Goal: Entertainment & Leisure: Consume media (video, audio)

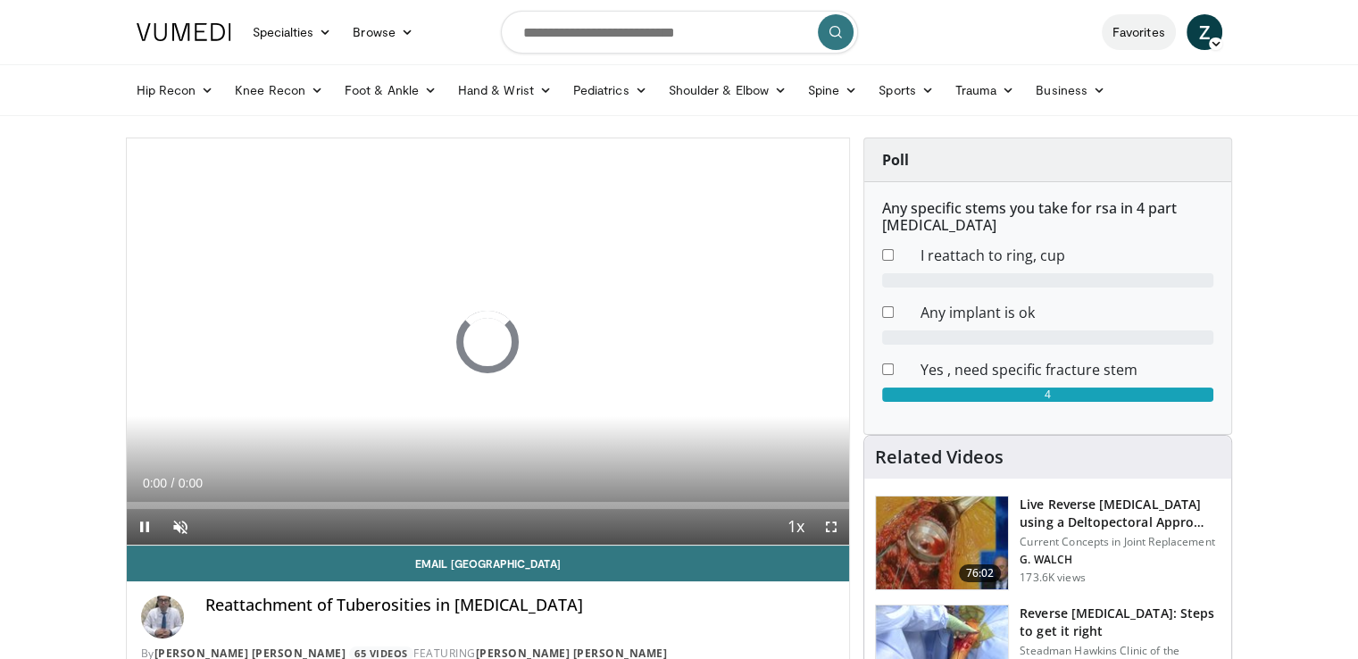
click at [1142, 33] on link "Favorites" at bounding box center [1138, 32] width 74 height 36
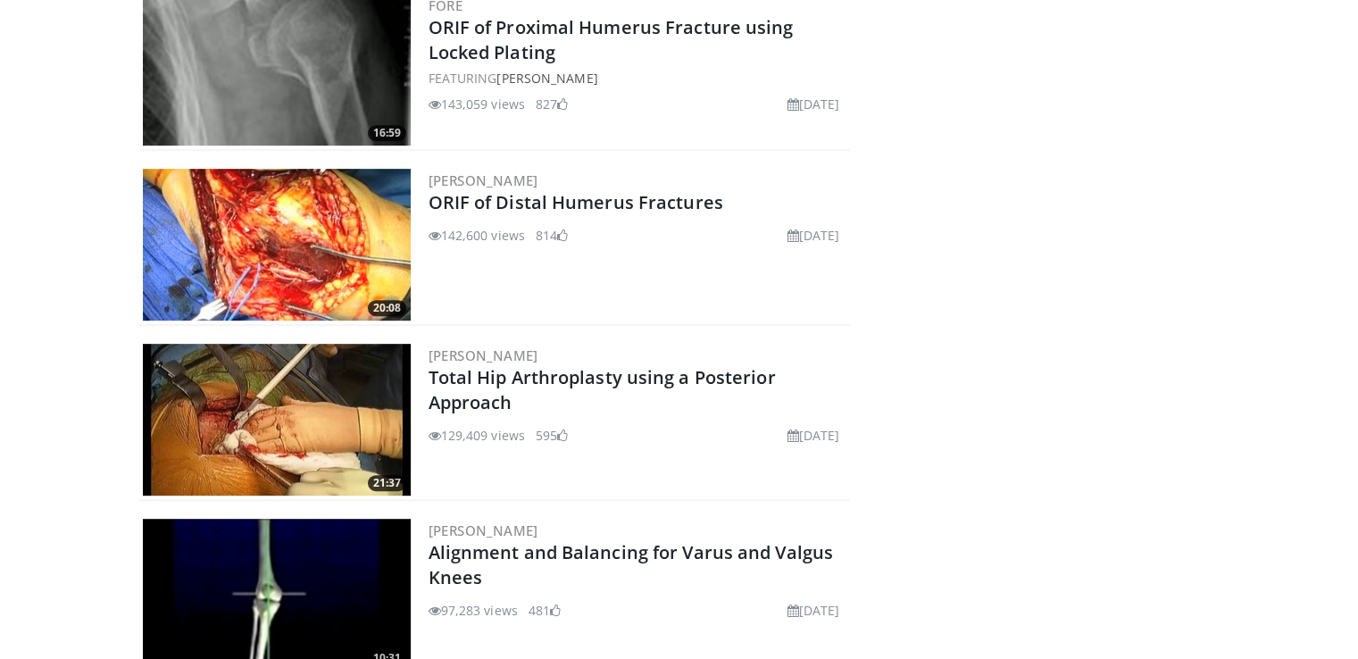
scroll to position [859, 0]
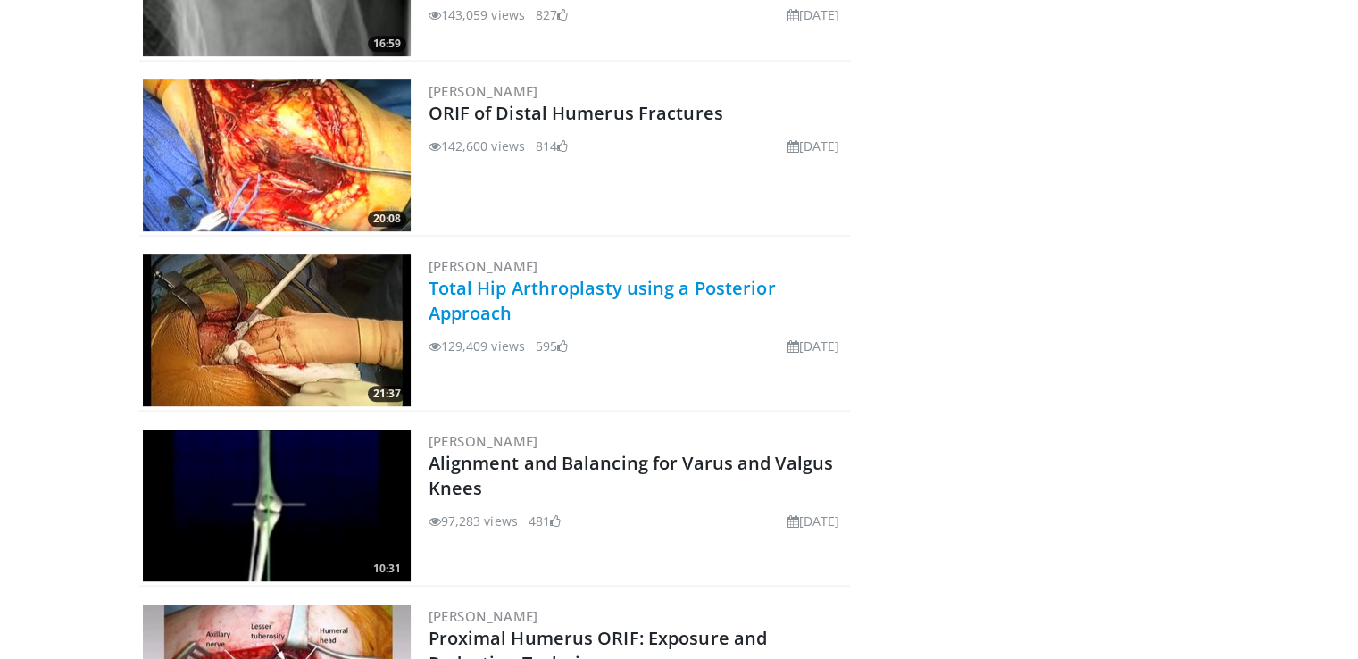
click at [628, 282] on link "Total Hip Arthroplasty using a Posterior Approach" at bounding box center [601, 300] width 347 height 49
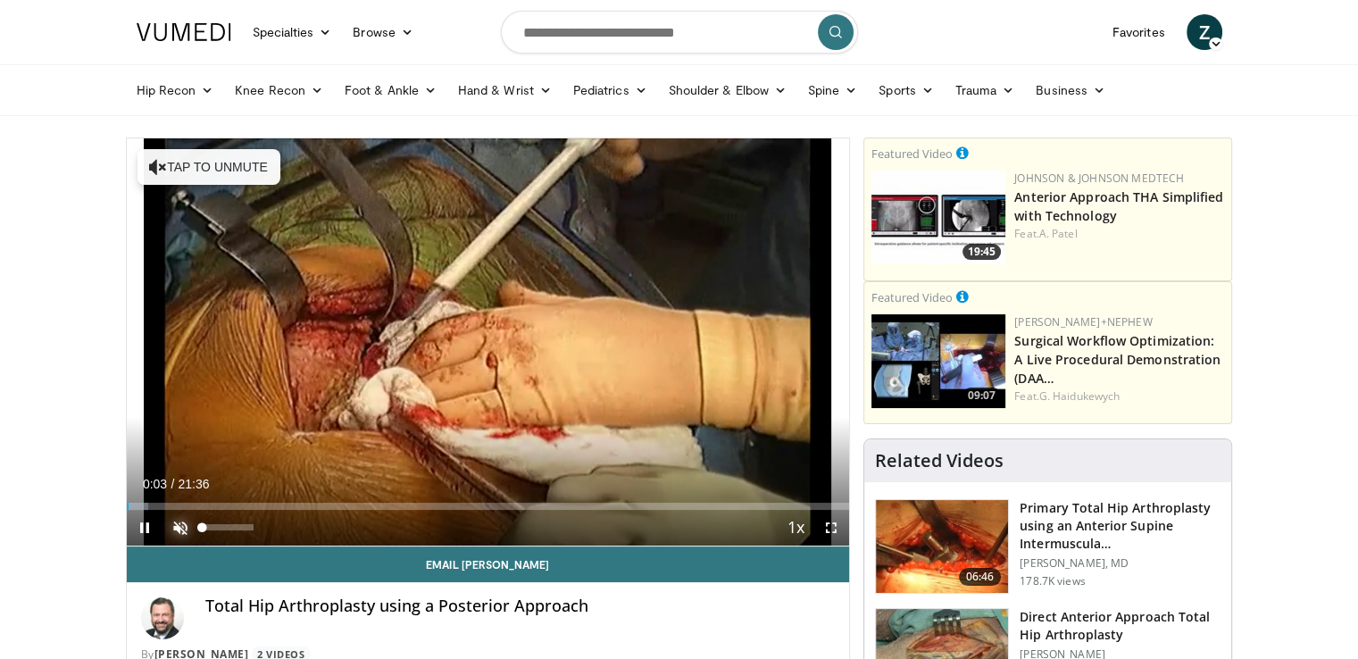
click at [187, 523] on span "Video Player" at bounding box center [180, 528] width 36 height 36
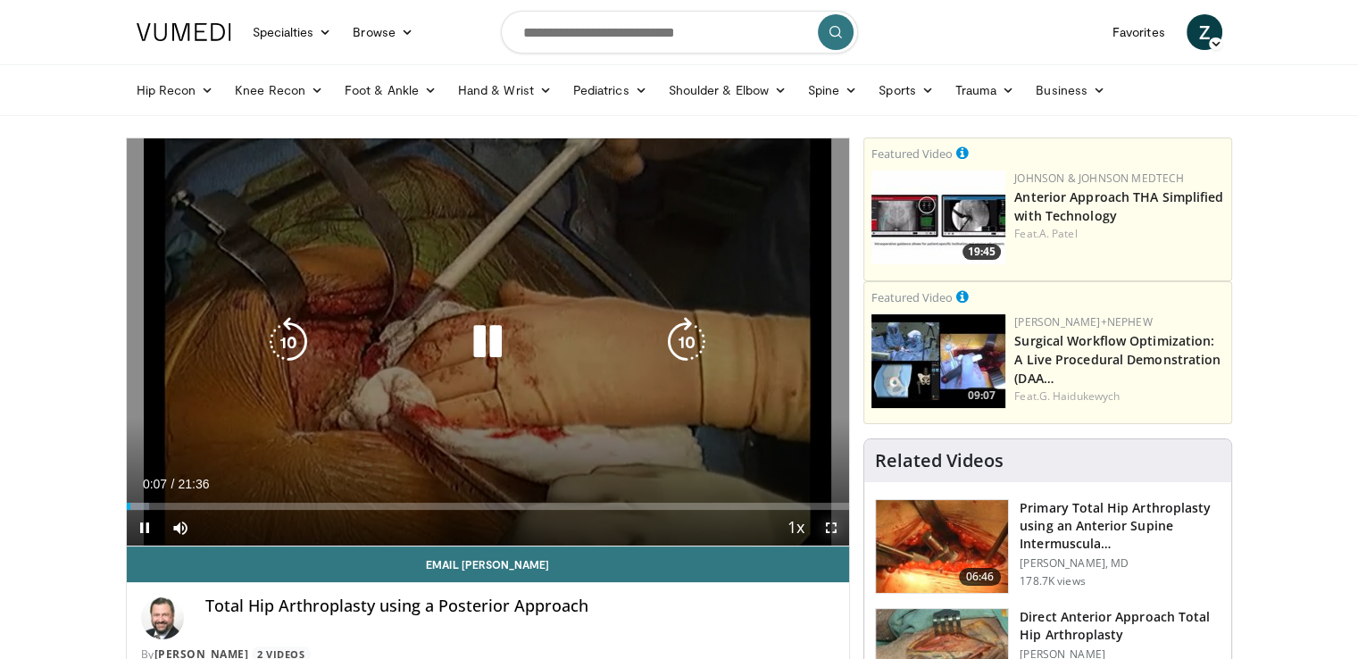
drag, startPoint x: 827, startPoint y: 522, endPoint x: 758, endPoint y: 536, distance: 70.2
click at [827, 522] on span "Video Player" at bounding box center [831, 528] width 36 height 36
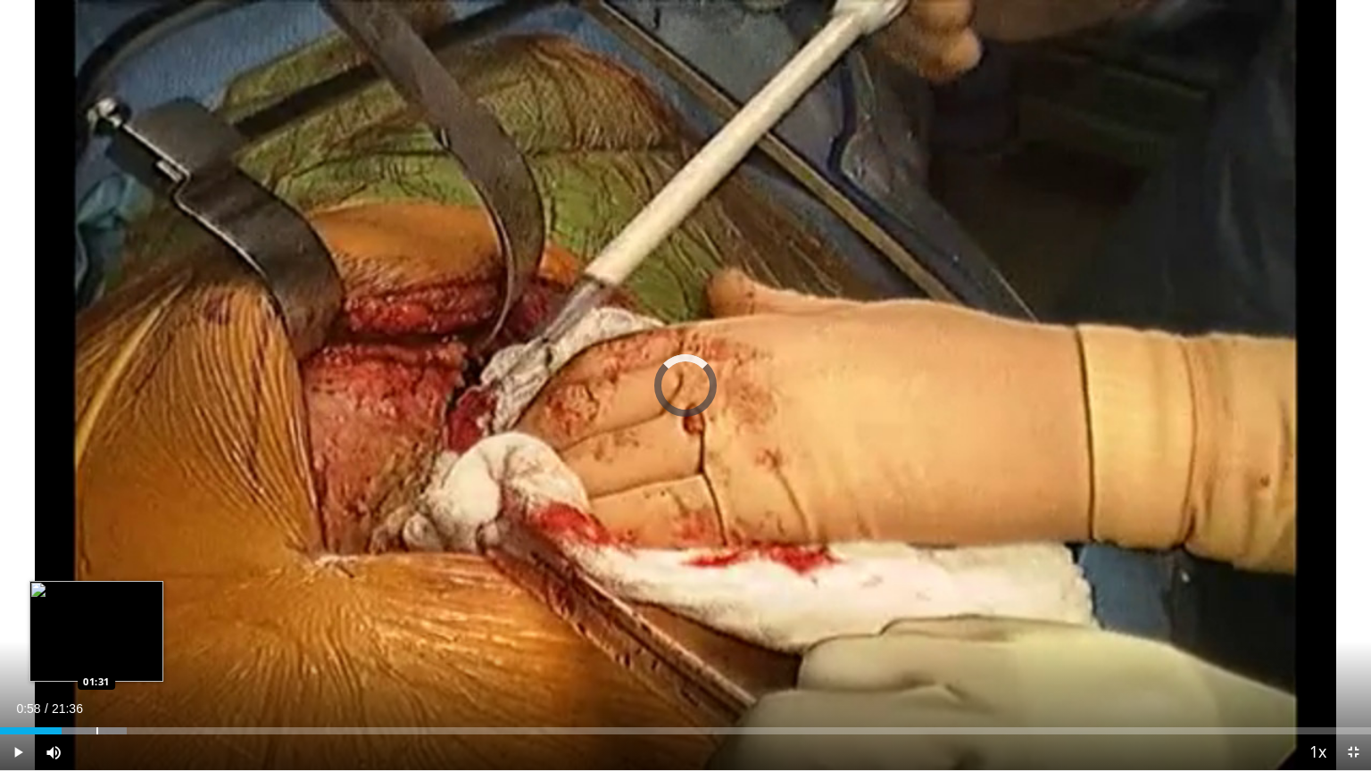
drag, startPoint x: 61, startPoint y: 725, endPoint x: 96, endPoint y: 725, distance: 35.7
click at [96, 658] on div "Loaded : 9.26% 01:30 01:31" at bounding box center [685, 726] width 1371 height 17
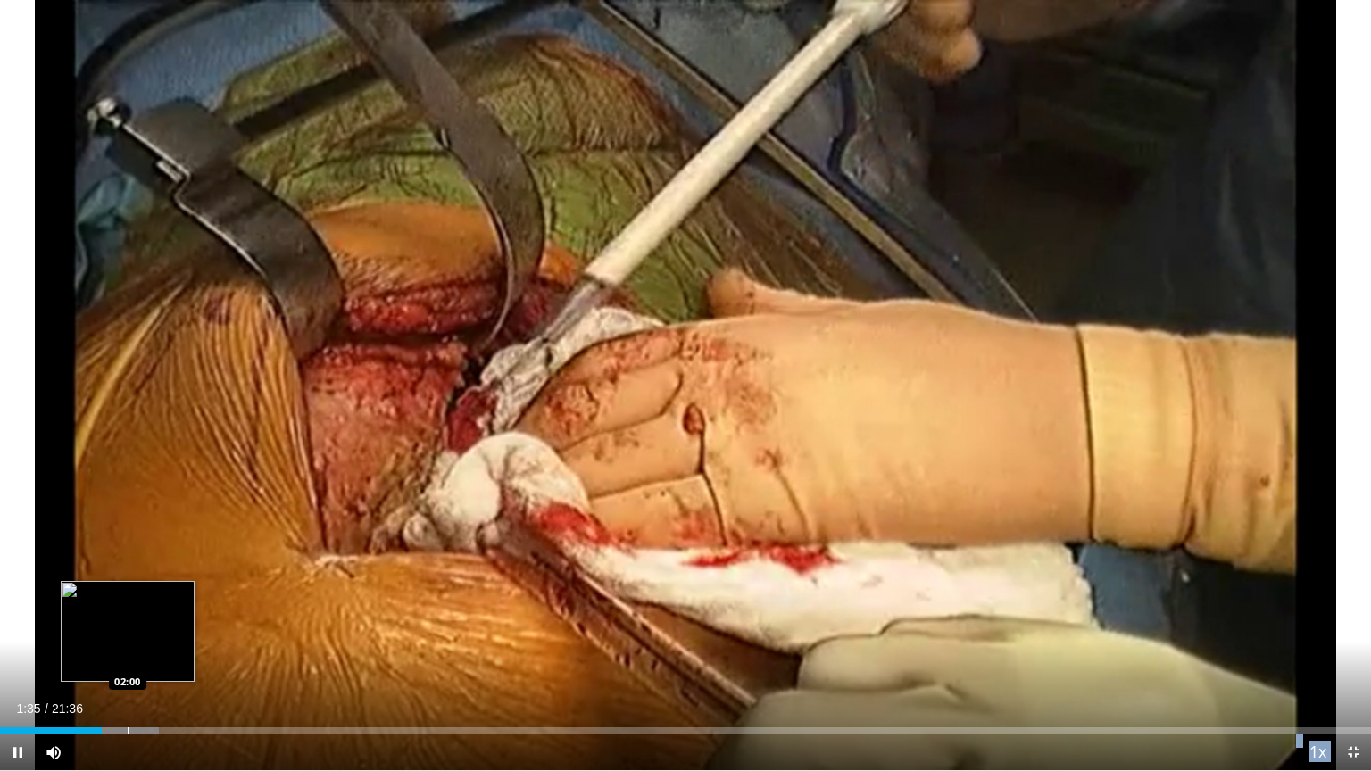
drag, startPoint x: 99, startPoint y: 725, endPoint x: 128, endPoint y: 727, distance: 28.6
click at [128, 658] on video-js "**********" at bounding box center [685, 385] width 1371 height 771
drag, startPoint x: 106, startPoint y: 728, endPoint x: 139, endPoint y: 728, distance: 33.0
click at [139, 658] on div "Progress Bar" at bounding box center [140, 730] width 2 height 7
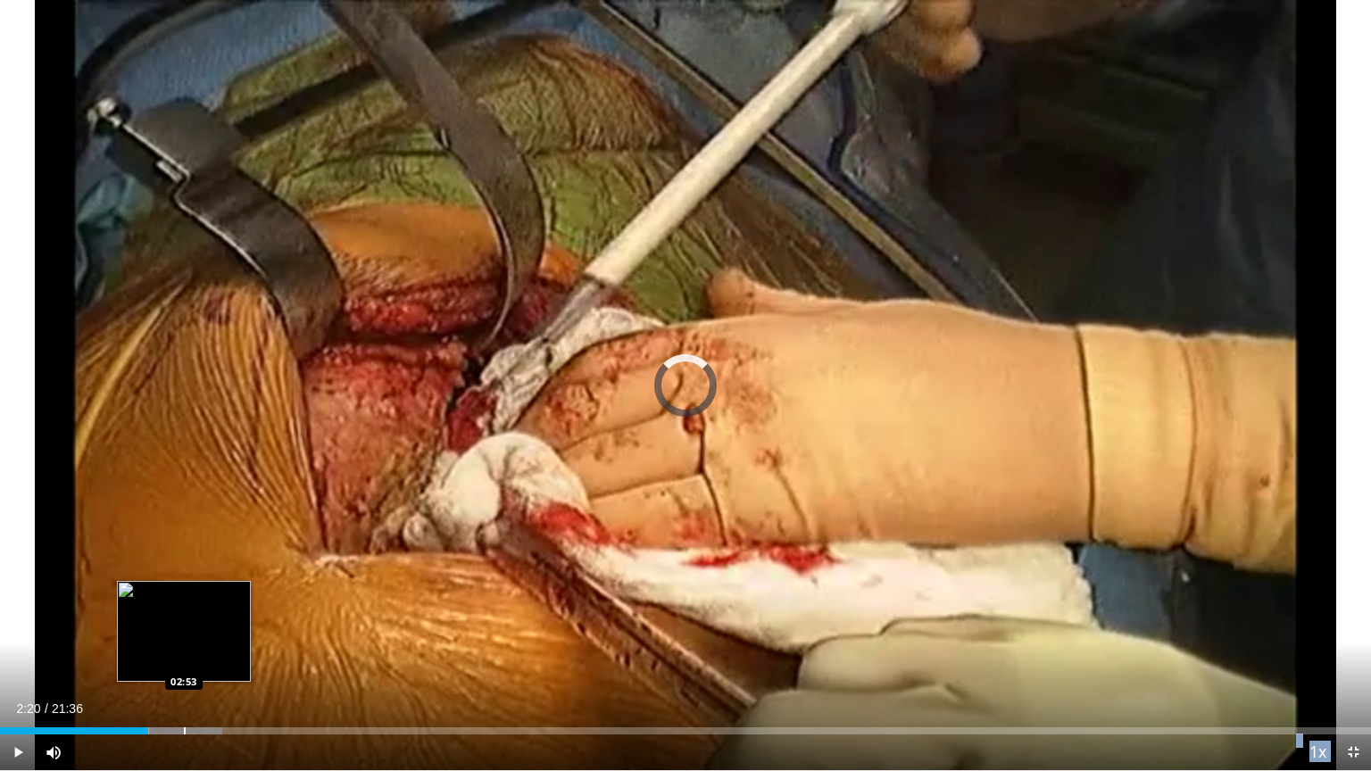
drag, startPoint x: 138, startPoint y: 727, endPoint x: 184, endPoint y: 729, distance: 45.6
click at [184, 658] on div "Loaded : 16.20% 02:53 02:53" at bounding box center [685, 726] width 1371 height 17
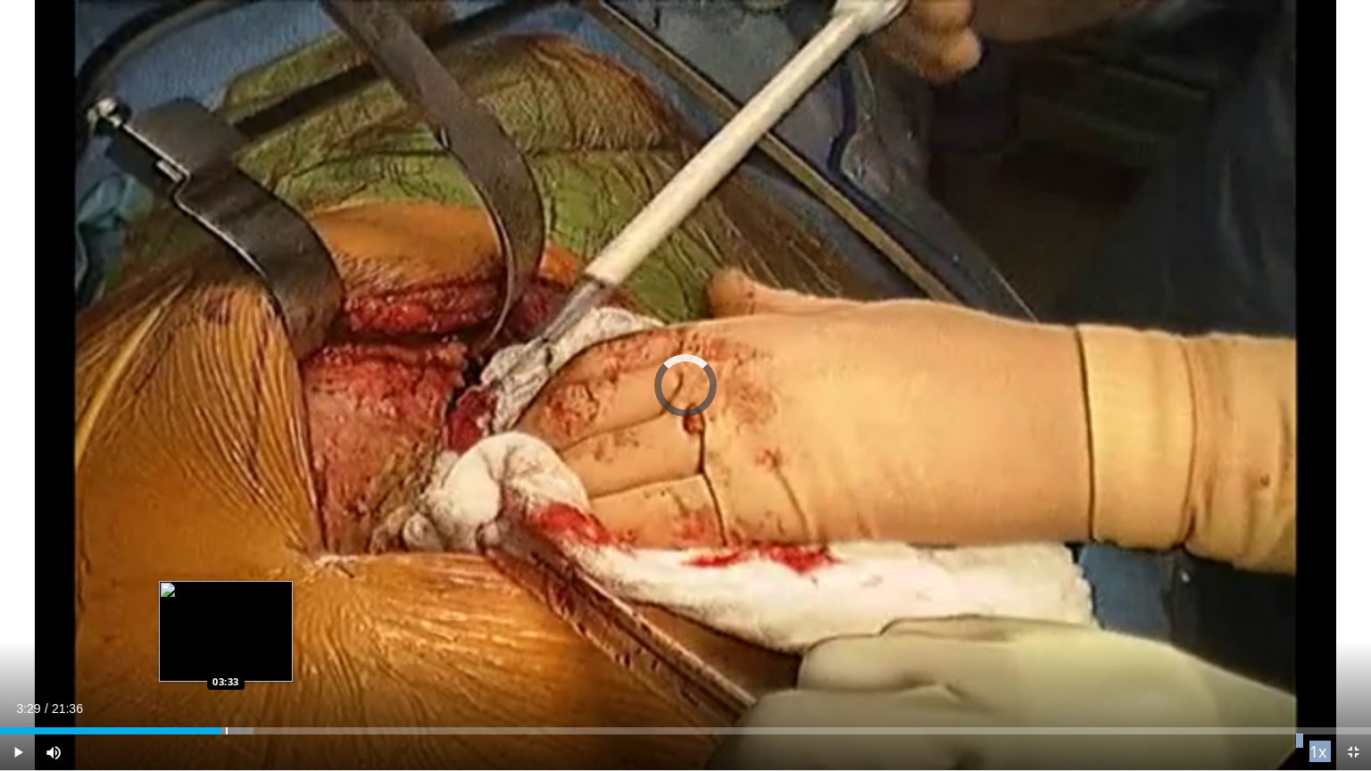
drag, startPoint x: 187, startPoint y: 728, endPoint x: 225, endPoint y: 730, distance: 37.5
click at [226, 658] on div "Progress Bar" at bounding box center [227, 730] width 2 height 7
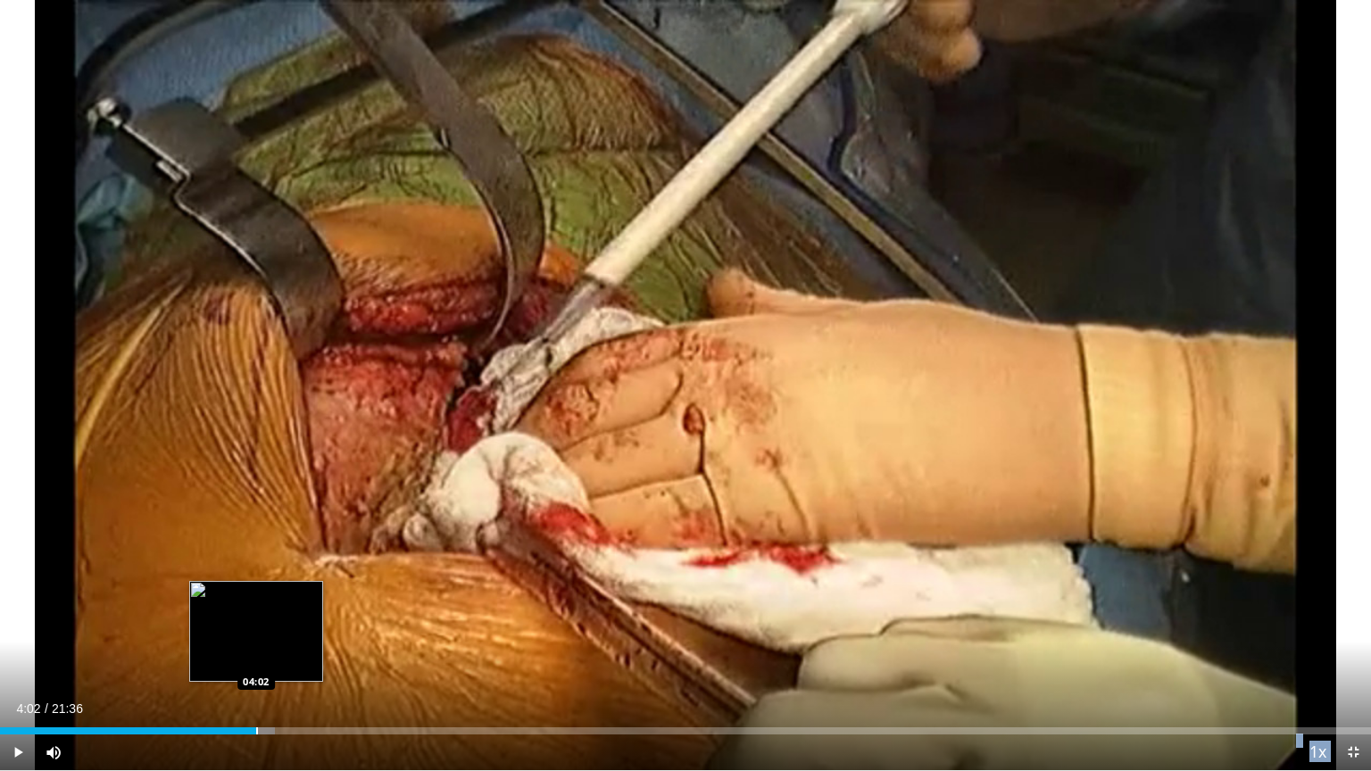
drag, startPoint x: 232, startPoint y: 729, endPoint x: 256, endPoint y: 729, distance: 24.1
click at [256, 658] on div "Progress Bar" at bounding box center [257, 730] width 2 height 7
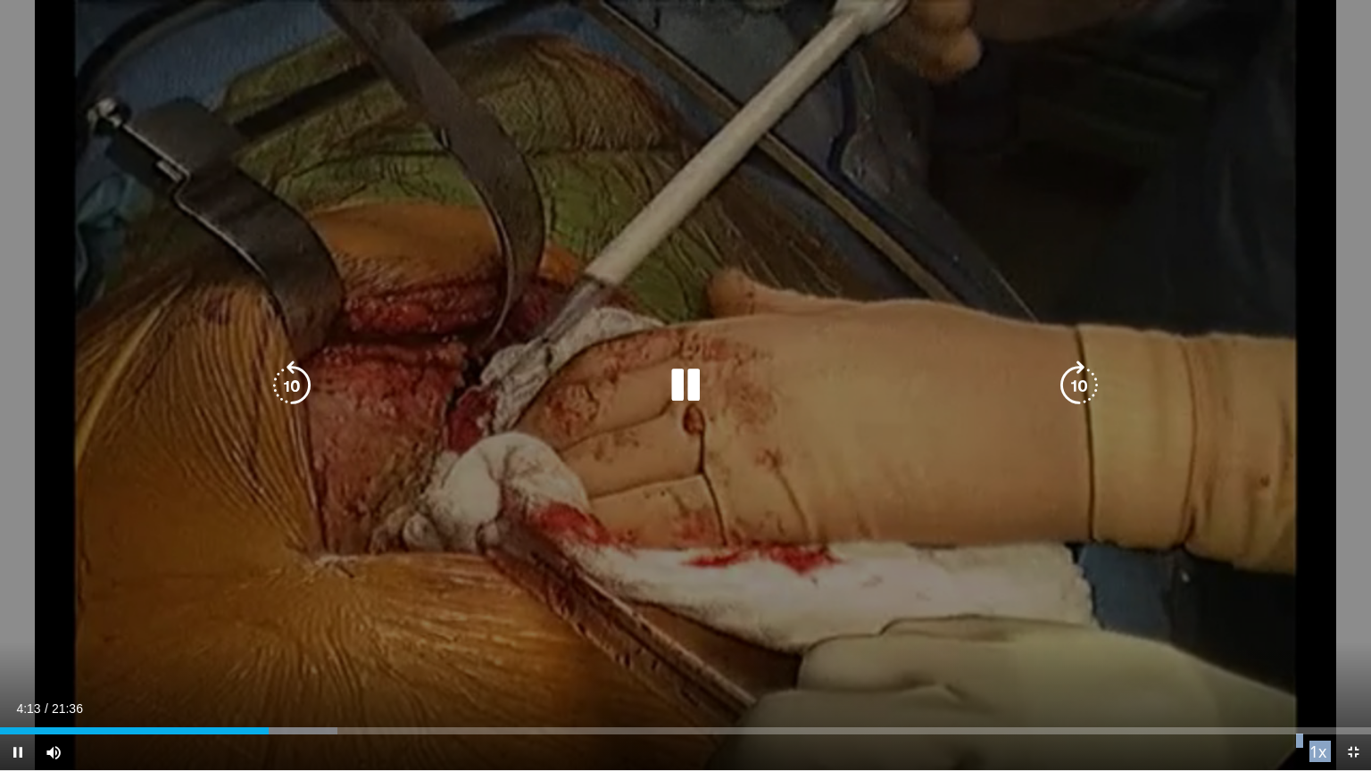
click at [268, 658] on video-js "**********" at bounding box center [685, 385] width 1371 height 771
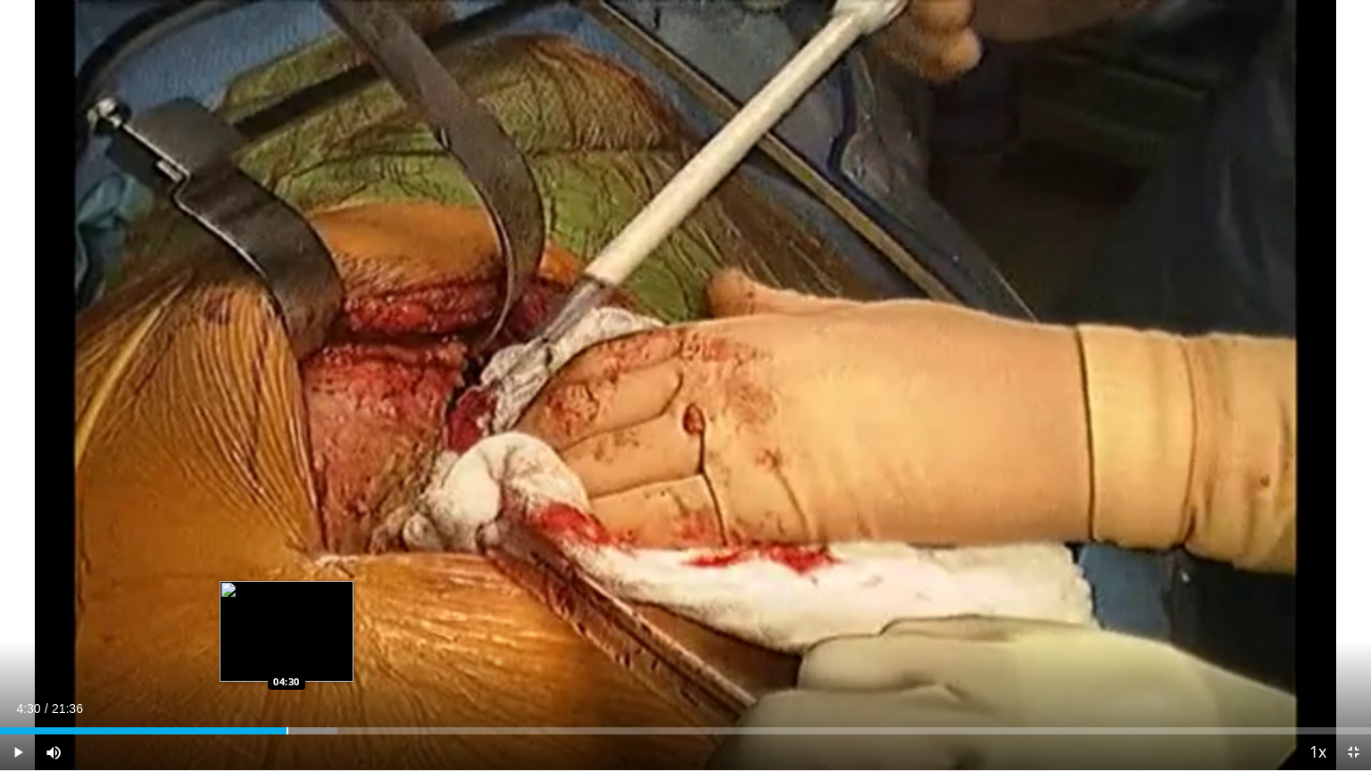
drag, startPoint x: 270, startPoint y: 731, endPoint x: 286, endPoint y: 730, distance: 16.1
click at [287, 658] on div "Progress Bar" at bounding box center [288, 730] width 2 height 7
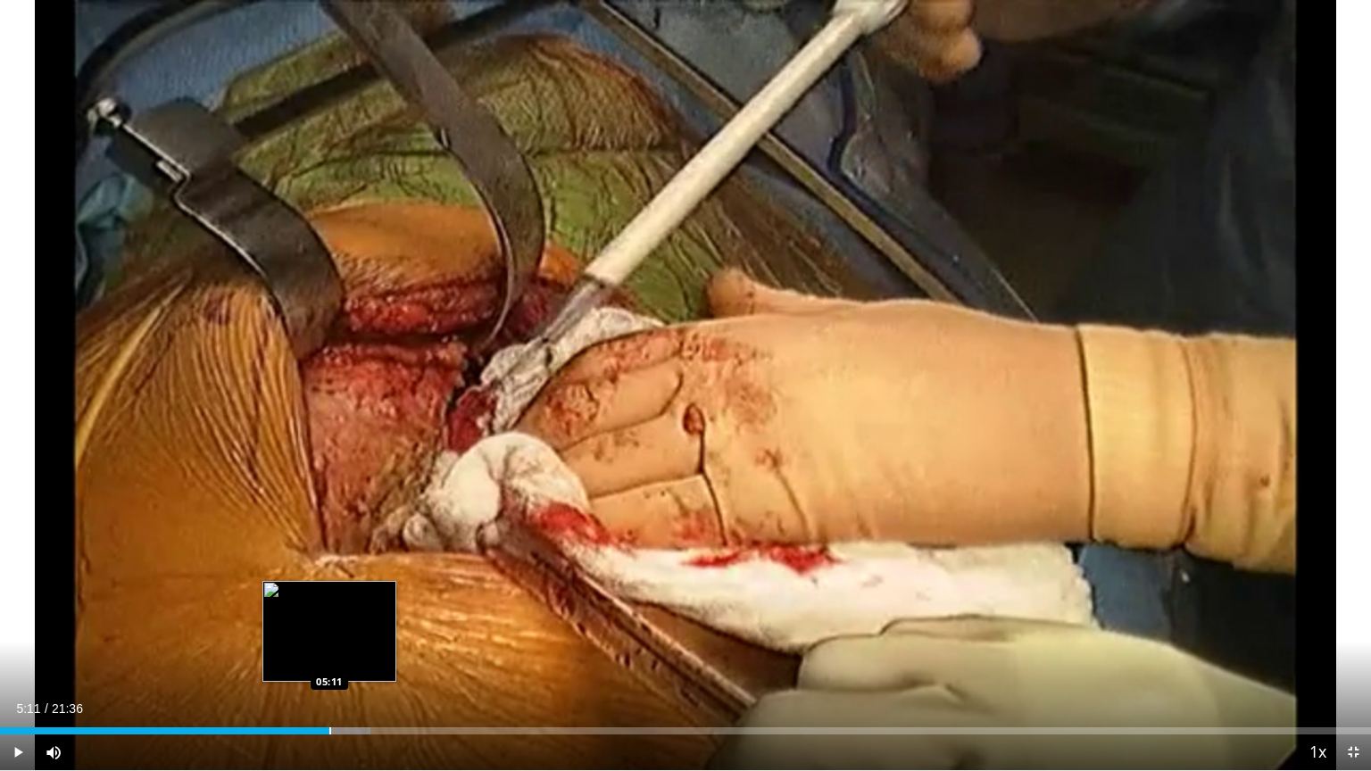
drag, startPoint x: 303, startPoint y: 731, endPoint x: 328, endPoint y: 731, distance: 25.0
click at [329, 658] on div "Progress Bar" at bounding box center [330, 730] width 2 height 7
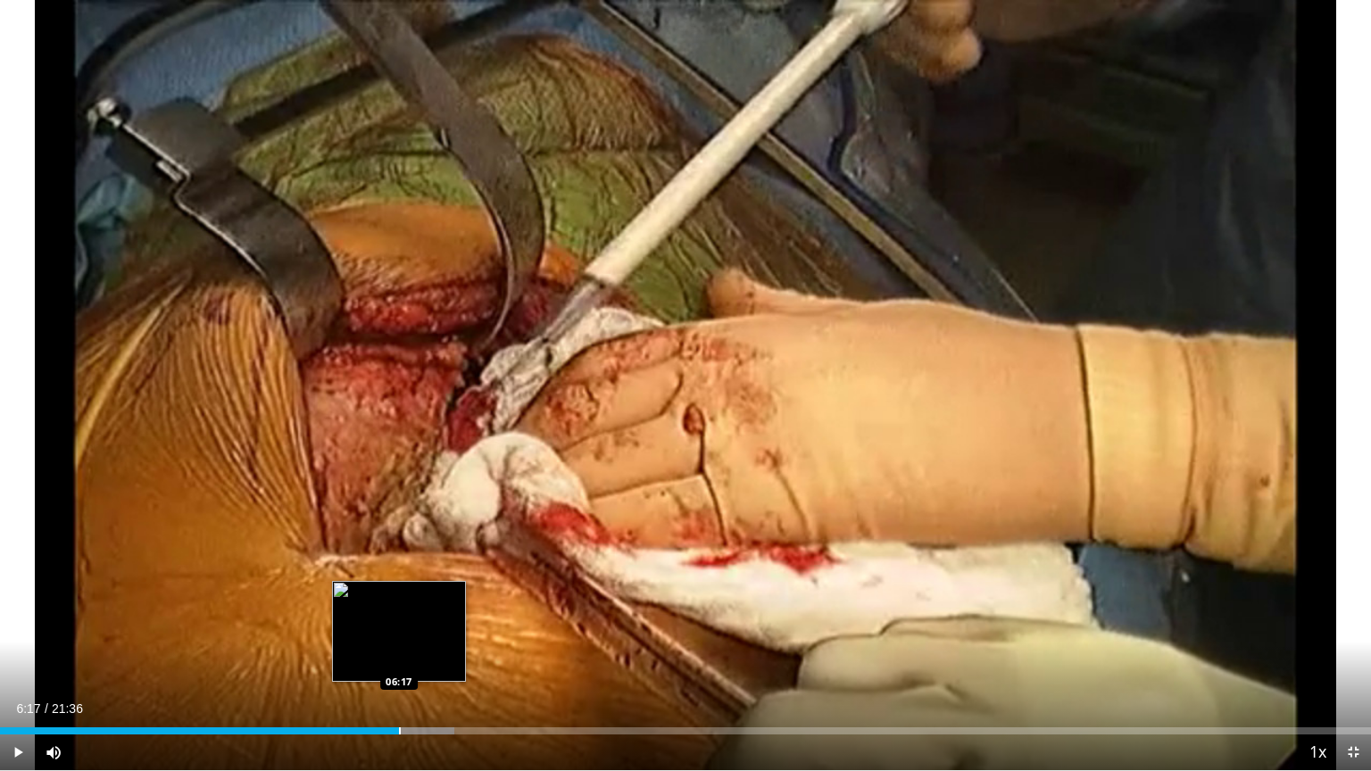
drag, startPoint x: 380, startPoint y: 727, endPoint x: 399, endPoint y: 727, distance: 18.8
click at [399, 658] on div "Loaded : 33.17% 06:17 06:17" at bounding box center [685, 726] width 1371 height 17
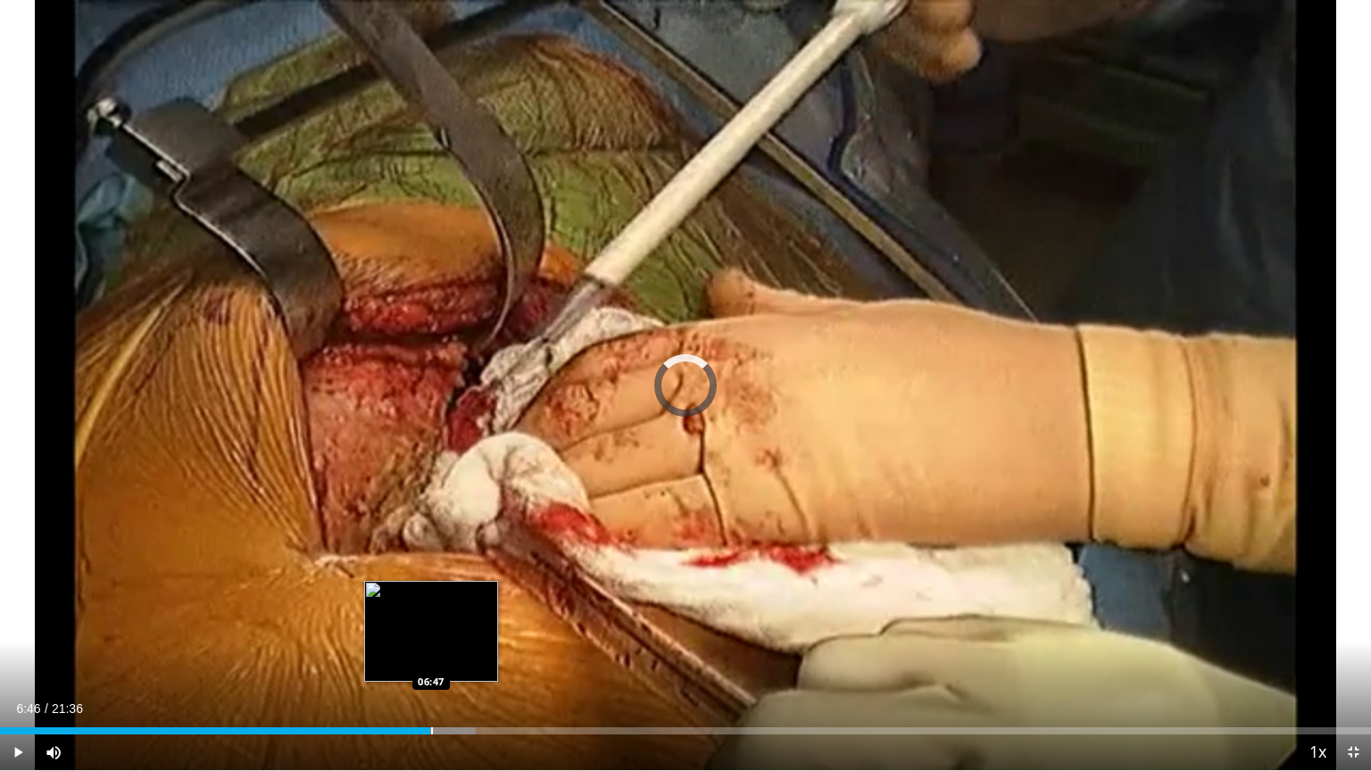
drag, startPoint x: 402, startPoint y: 729, endPoint x: 433, endPoint y: 732, distance: 31.4
click at [433, 658] on div "Loaded : 34.71% 06:46 06:47" at bounding box center [685, 730] width 1371 height 7
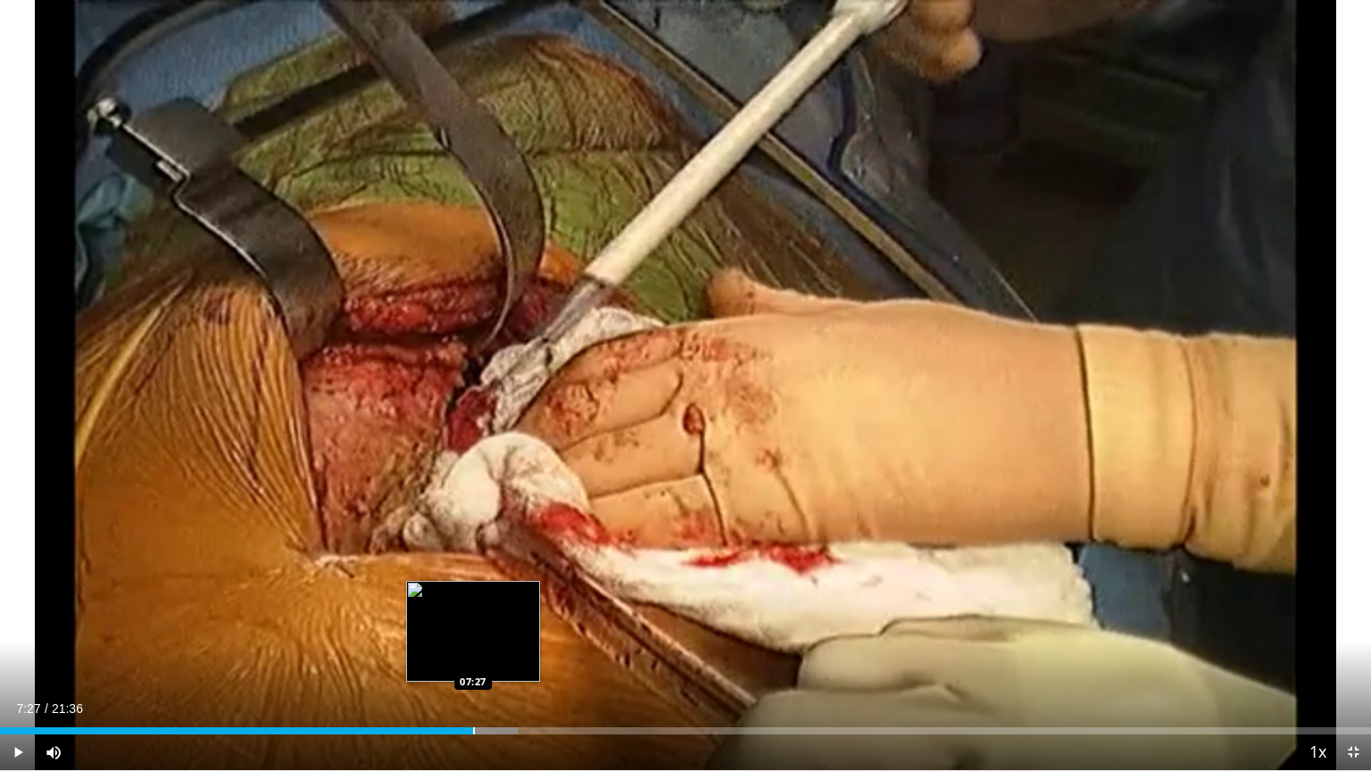
drag, startPoint x: 449, startPoint y: 726, endPoint x: 473, endPoint y: 727, distance: 24.1
click at [473, 658] on div "Loaded : 37.74% 07:27 07:27" at bounding box center [685, 726] width 1371 height 17
drag, startPoint x: 485, startPoint y: 732, endPoint x: 498, endPoint y: 732, distance: 13.4
click at [498, 658] on div "Progress Bar" at bounding box center [499, 730] width 2 height 7
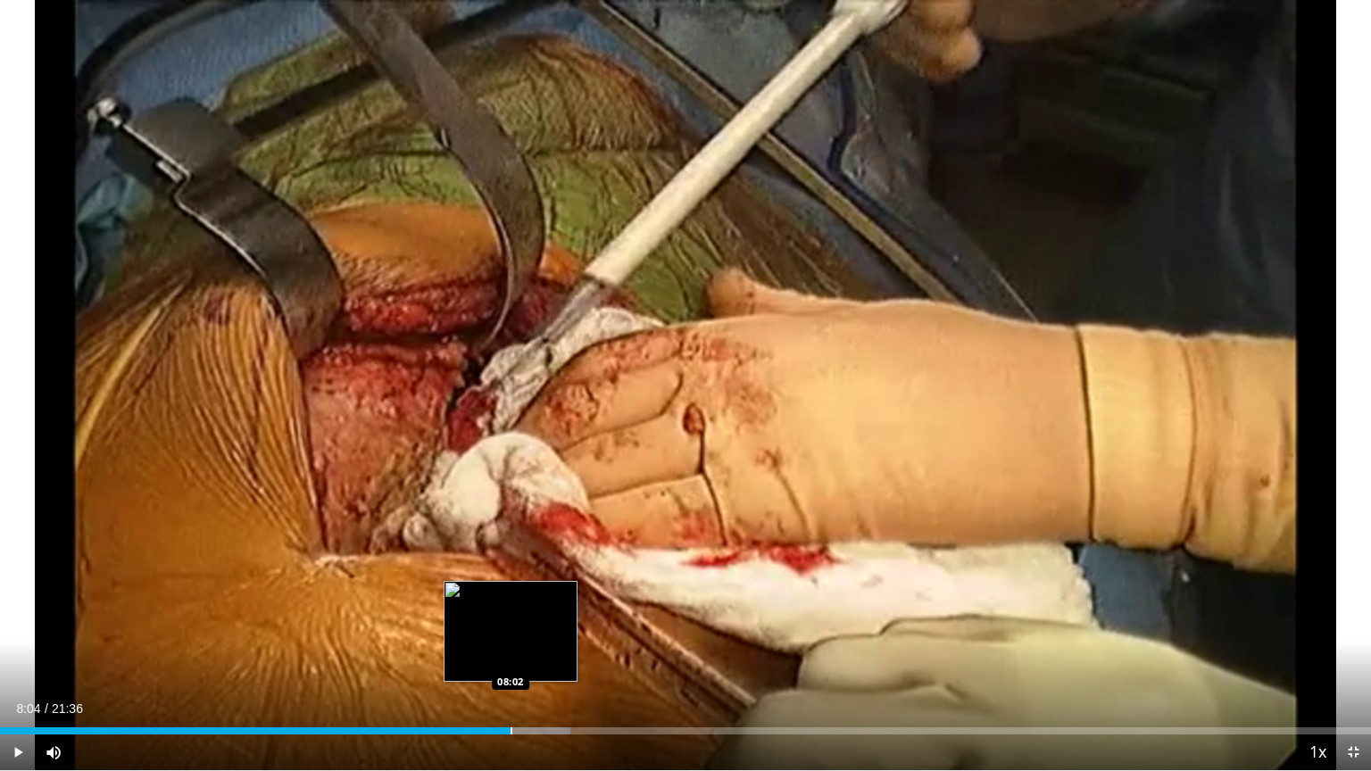
drag, startPoint x: 498, startPoint y: 732, endPoint x: 511, endPoint y: 730, distance: 13.5
click at [511, 658] on div "Progress Bar" at bounding box center [512, 730] width 2 height 7
drag, startPoint x: 518, startPoint y: 729, endPoint x: 541, endPoint y: 728, distance: 23.2
click at [541, 658] on div "Progress Bar" at bounding box center [542, 730] width 2 height 7
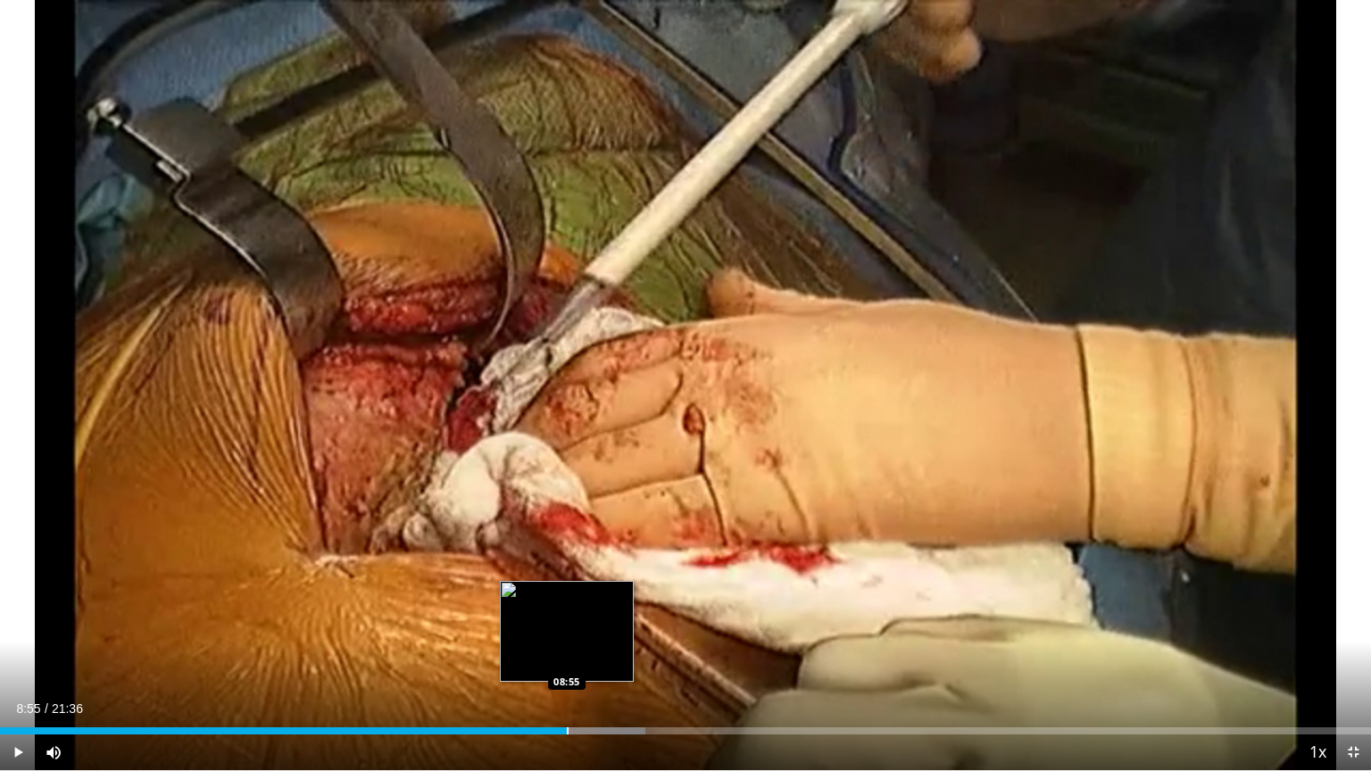
drag, startPoint x: 554, startPoint y: 727, endPoint x: 567, endPoint y: 730, distance: 12.8
click at [567, 658] on div "Progress Bar" at bounding box center [568, 730] width 2 height 7
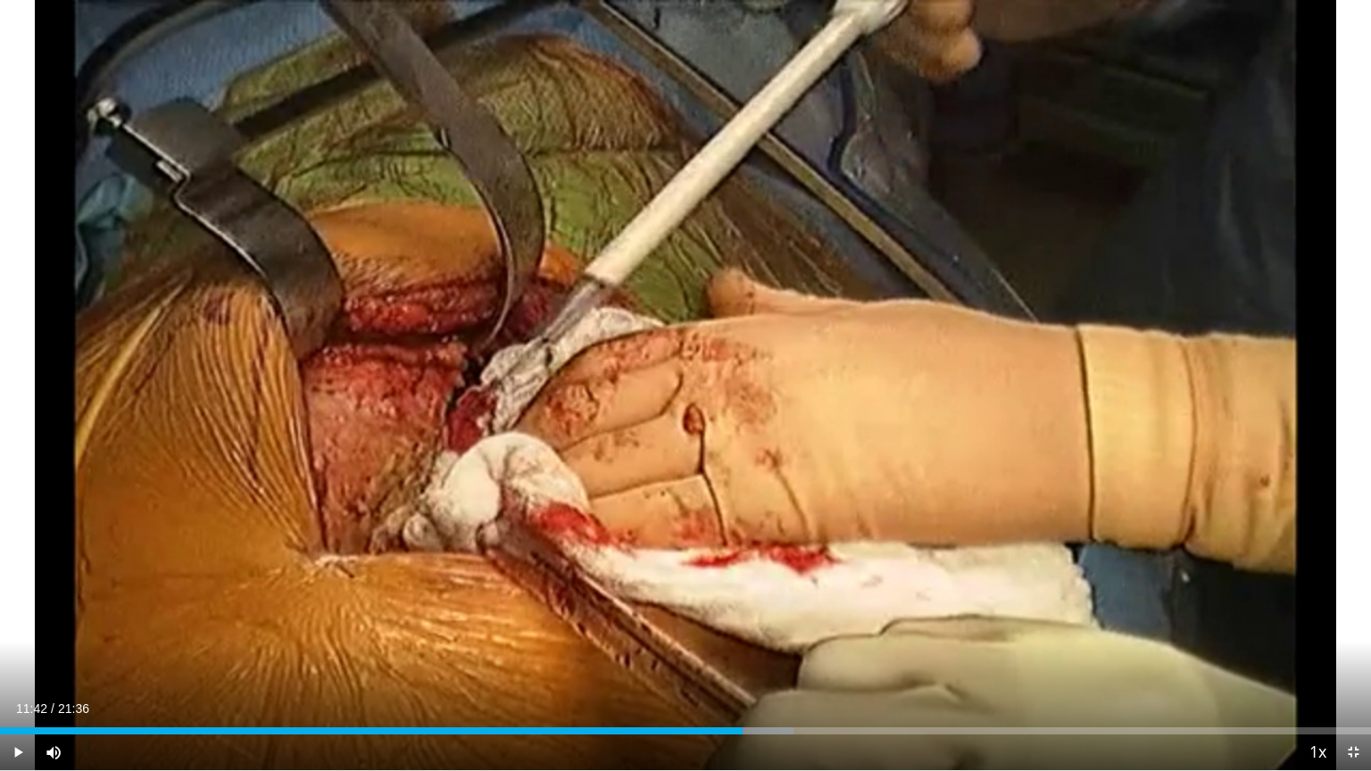
drag, startPoint x: 727, startPoint y: 730, endPoint x: 743, endPoint y: 729, distance: 15.2
click at [743, 658] on div "Progress Bar" at bounding box center [744, 730] width 2 height 7
drag, startPoint x: 743, startPoint y: 729, endPoint x: 760, endPoint y: 729, distance: 17.9
click at [760, 658] on div "Loaded : 57.86% 11:59 11:59" at bounding box center [685, 730] width 1371 height 7
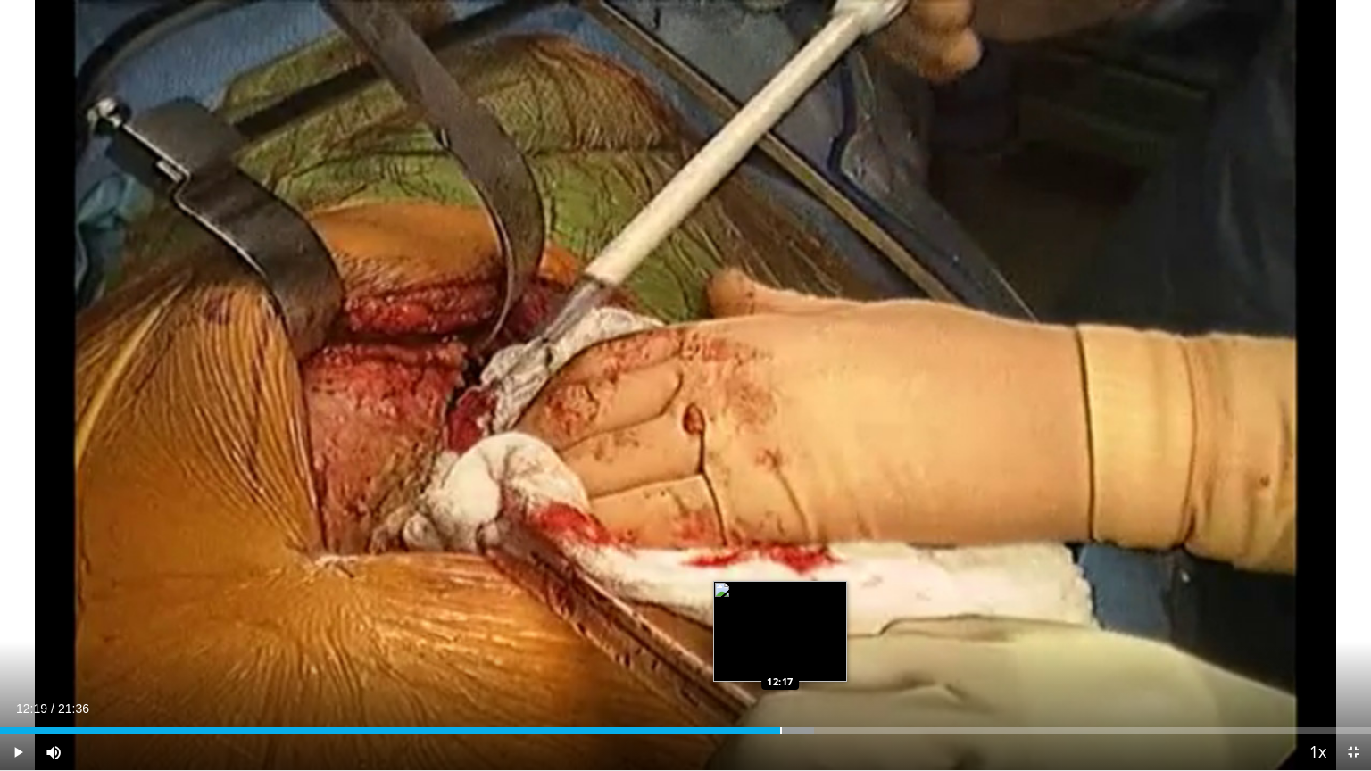
drag, startPoint x: 762, startPoint y: 729, endPoint x: 782, endPoint y: 728, distance: 19.7
click at [782, 658] on div "Loaded : 59.40% 12:19 12:17" at bounding box center [685, 730] width 1371 height 7
drag, startPoint x: 782, startPoint y: 728, endPoint x: 795, endPoint y: 727, distance: 13.4
click at [795, 658] on div "Progress Bar" at bounding box center [795, 730] width 2 height 7
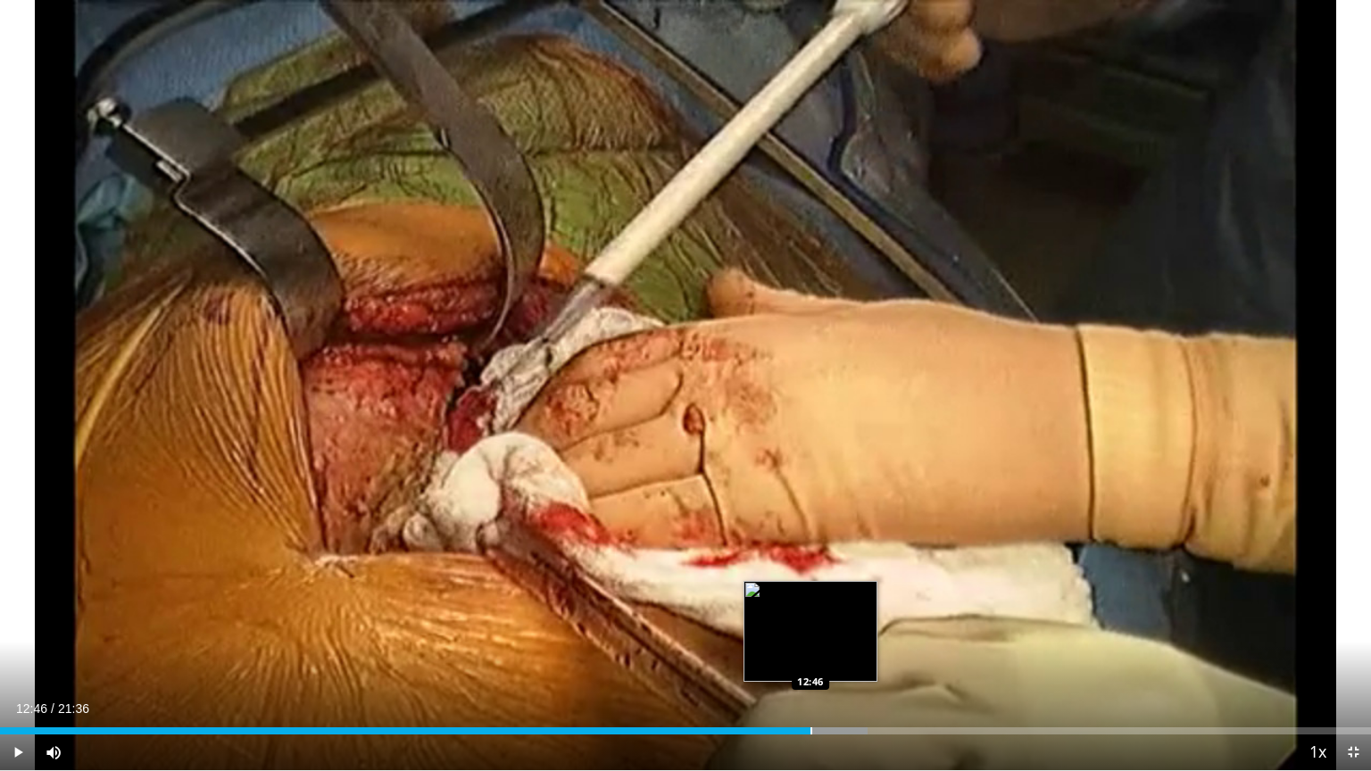
drag, startPoint x: 795, startPoint y: 727, endPoint x: 810, endPoint y: 727, distance: 15.2
click at [810, 658] on div "Progress Bar" at bounding box center [811, 730] width 2 height 7
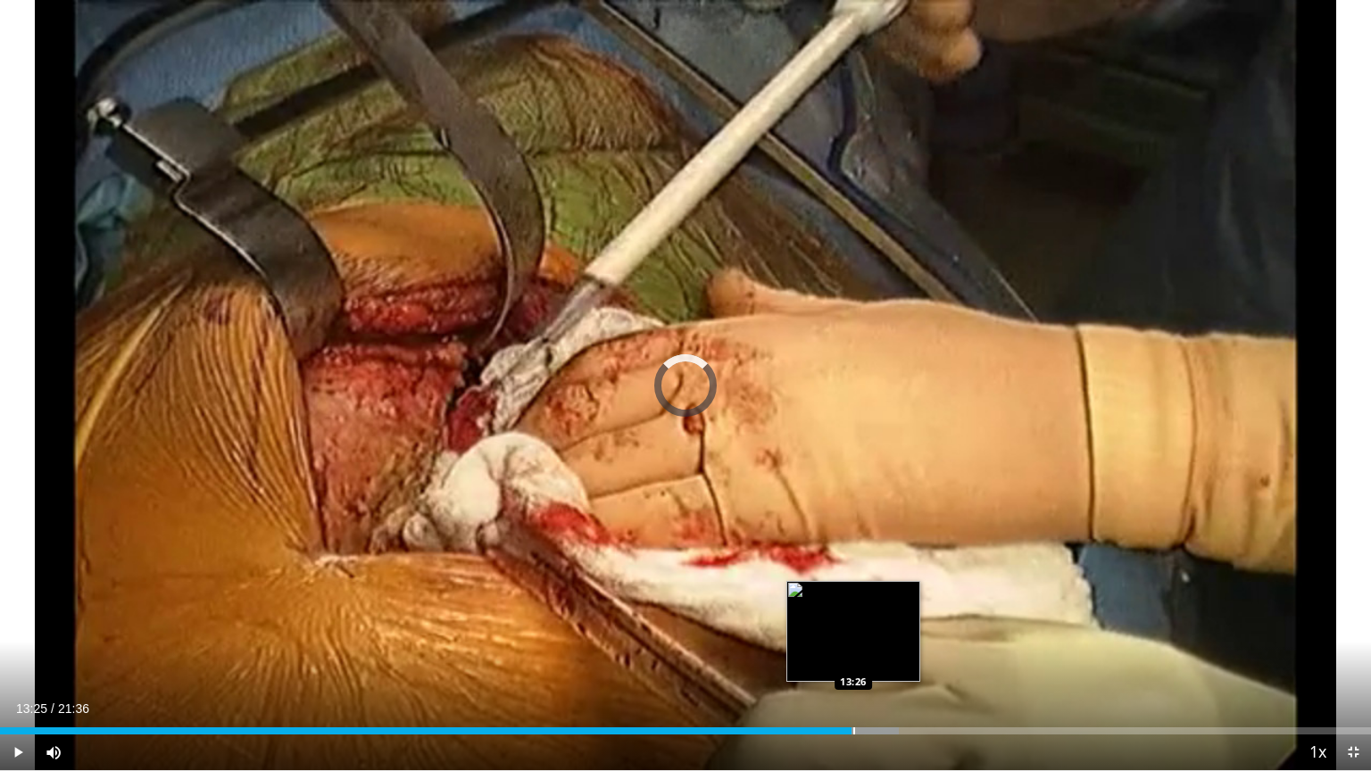
drag, startPoint x: 833, startPoint y: 731, endPoint x: 853, endPoint y: 730, distance: 20.5
click at [853, 658] on div "Progress Bar" at bounding box center [854, 730] width 2 height 7
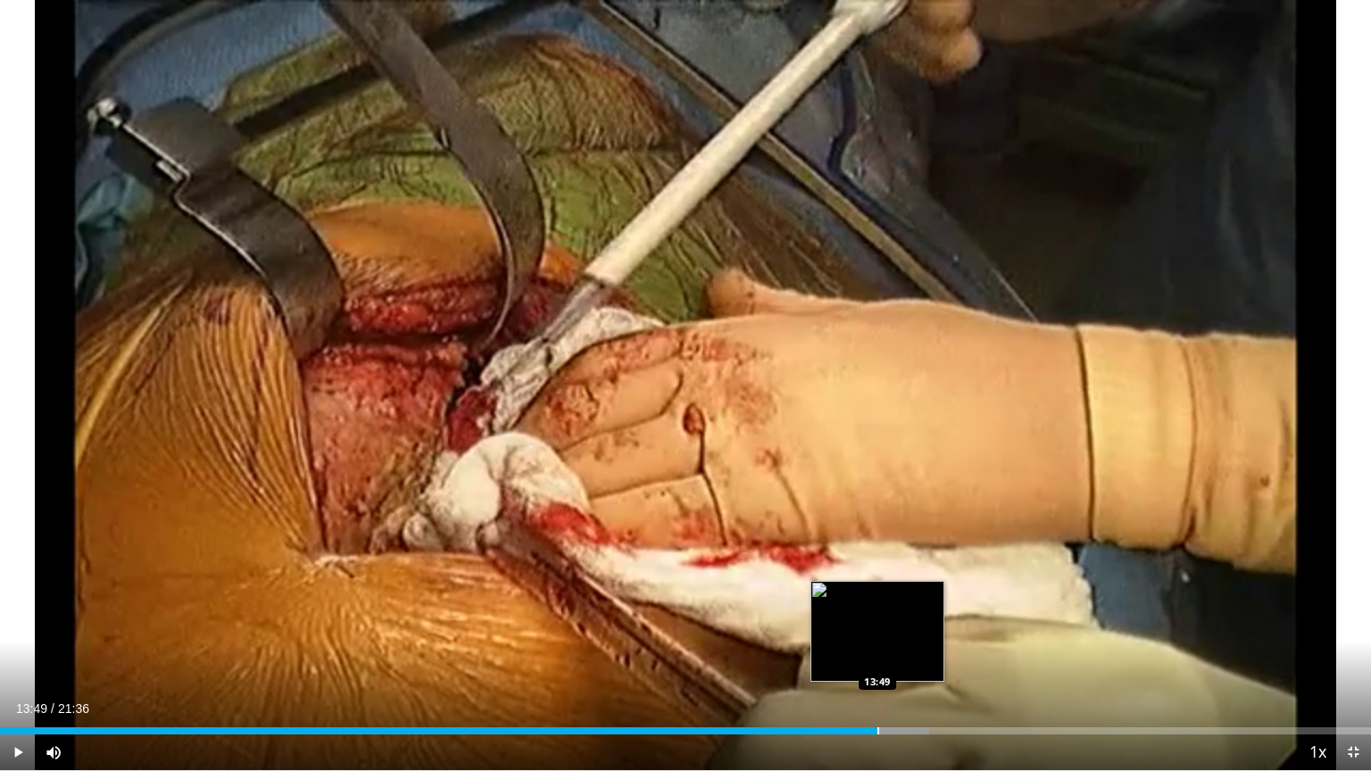
drag, startPoint x: 860, startPoint y: 732, endPoint x: 877, endPoint y: 732, distance: 17.0
click at [877, 658] on div "Progress Bar" at bounding box center [878, 730] width 2 height 7
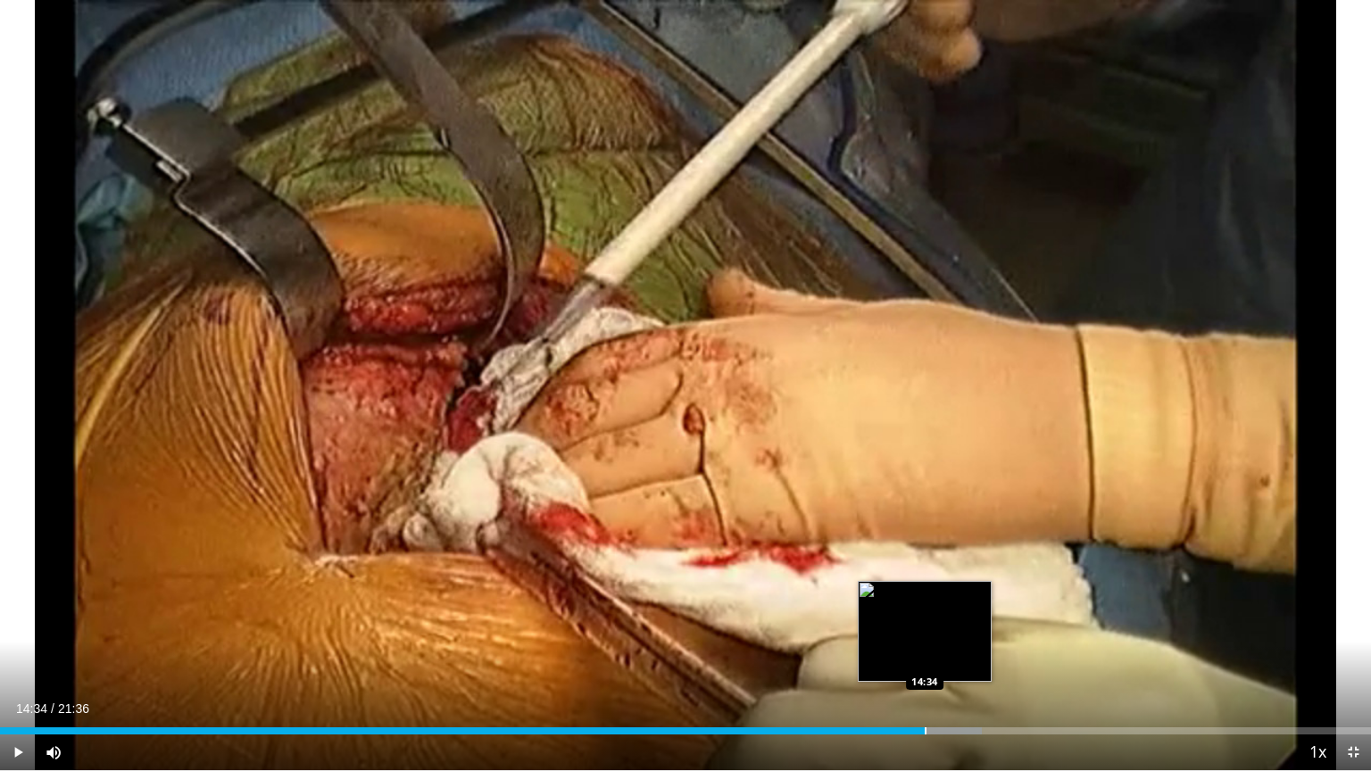
drag, startPoint x: 913, startPoint y: 731, endPoint x: 924, endPoint y: 730, distance: 10.7
click at [924, 658] on div "Loaded : 71.63% 14:34 14:34" at bounding box center [685, 730] width 1371 height 7
drag, startPoint x: 940, startPoint y: 733, endPoint x: 949, endPoint y: 730, distance: 9.3
click at [949, 658] on div "Progress Bar" at bounding box center [950, 730] width 2 height 7
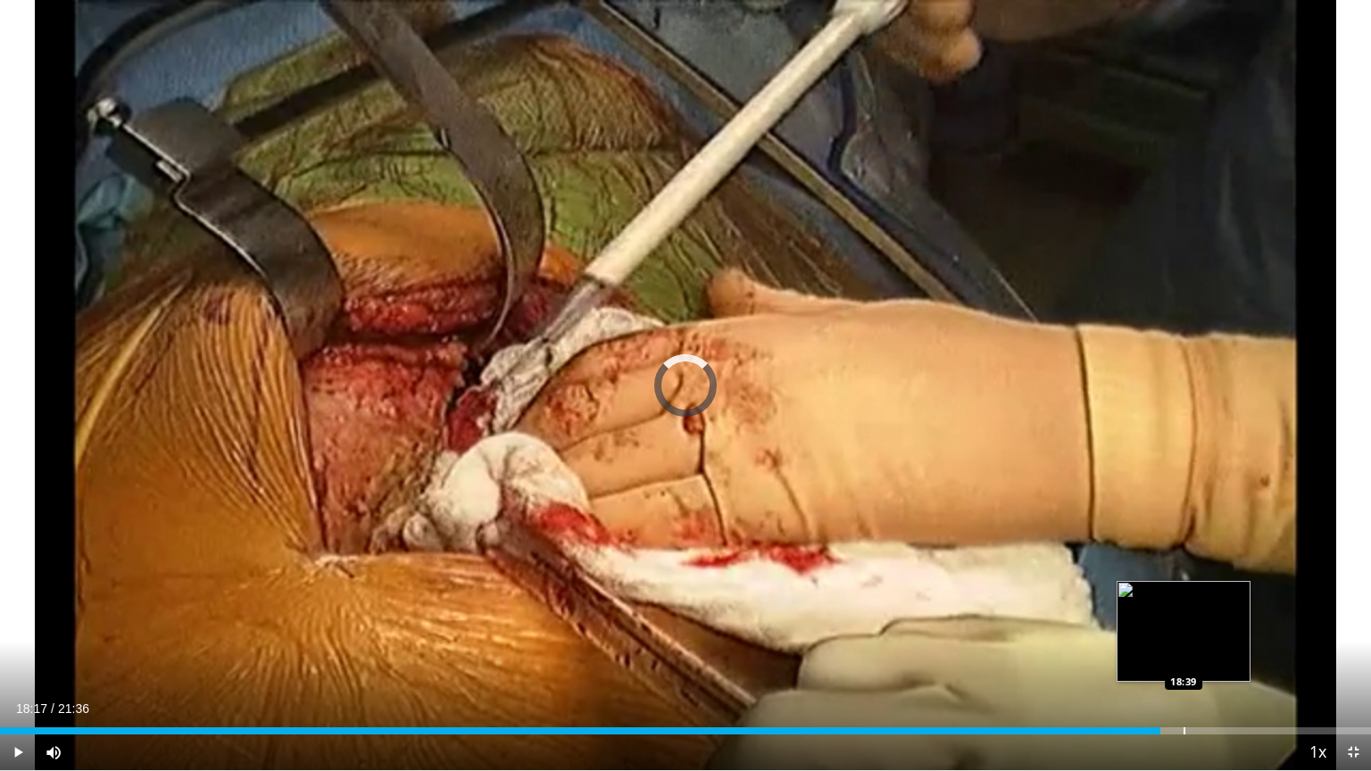
drag, startPoint x: 1049, startPoint y: 732, endPoint x: 1184, endPoint y: 733, distance: 135.7
click at [1184, 658] on div "Loaded : 0.00% 18:39 18:39" at bounding box center [685, 730] width 1371 height 7
drag, startPoint x: 1184, startPoint y: 727, endPoint x: 1217, endPoint y: 728, distance: 33.1
click at [1217, 658] on div "Loaded : 0.00% 19:10 19:11" at bounding box center [685, 726] width 1371 height 17
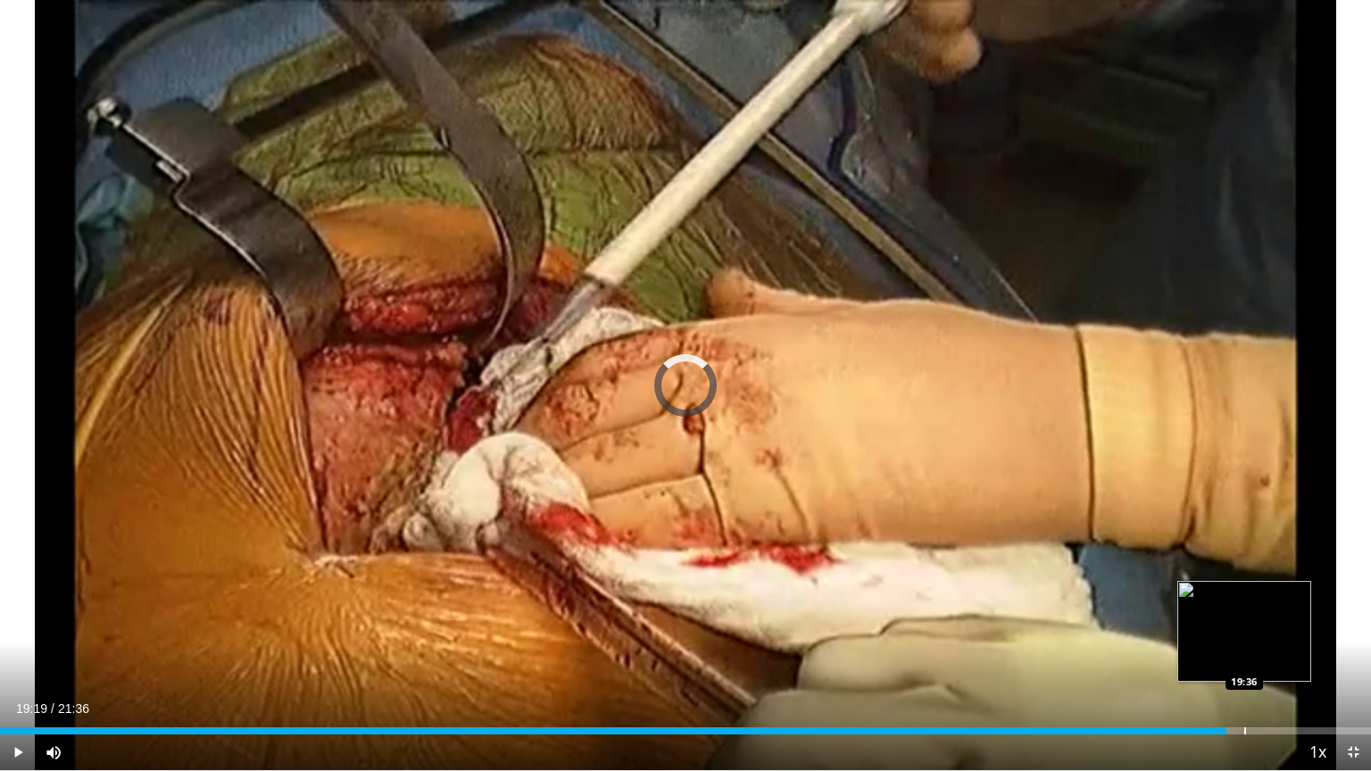
drag, startPoint x: 1217, startPoint y: 731, endPoint x: 1246, endPoint y: 730, distance: 29.5
click at [1245, 658] on div "Progress Bar" at bounding box center [1245, 730] width 2 height 7
drag, startPoint x: 1241, startPoint y: 732, endPoint x: 1263, endPoint y: 729, distance: 22.5
click at [1263, 658] on div "Loaded : 0.00% 19:53 19:54" at bounding box center [685, 730] width 1371 height 7
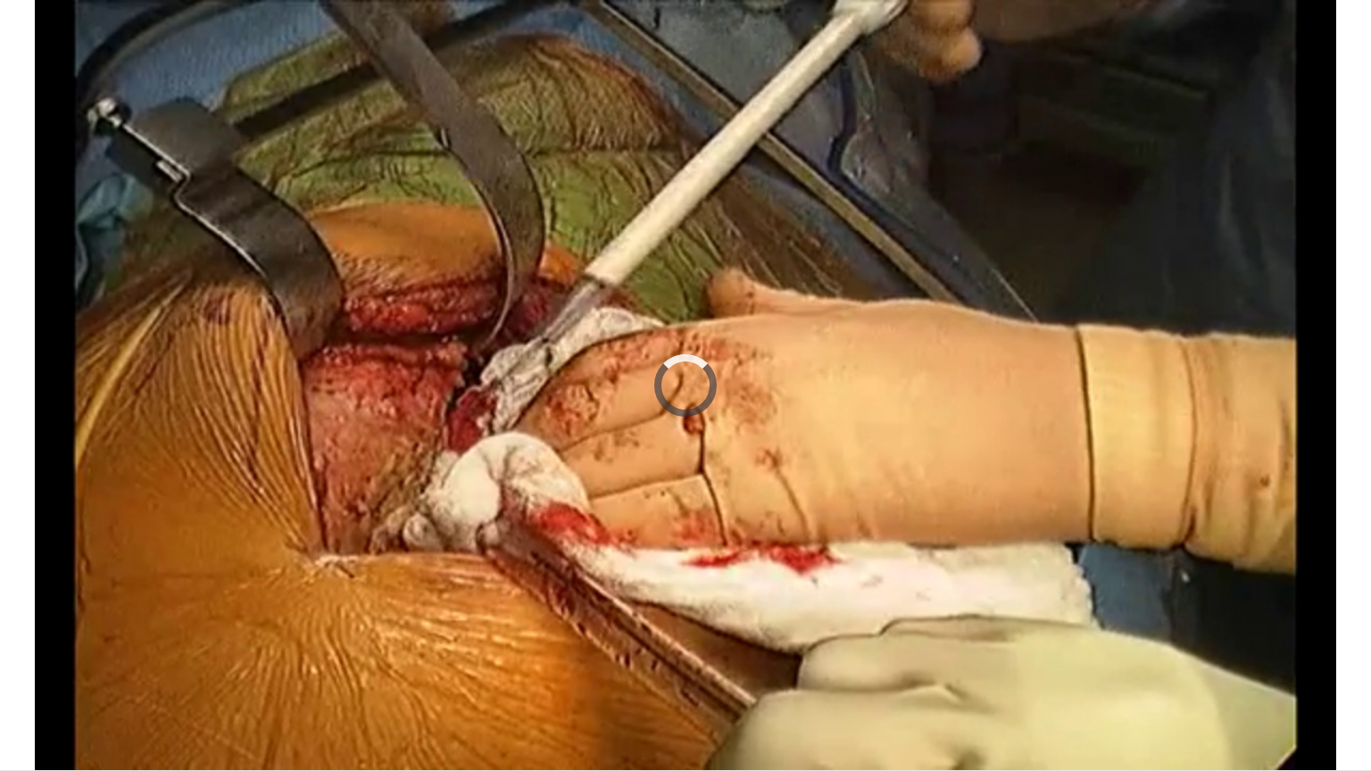
click at [1261, 658] on video-js "**********" at bounding box center [685, 385] width 1371 height 771
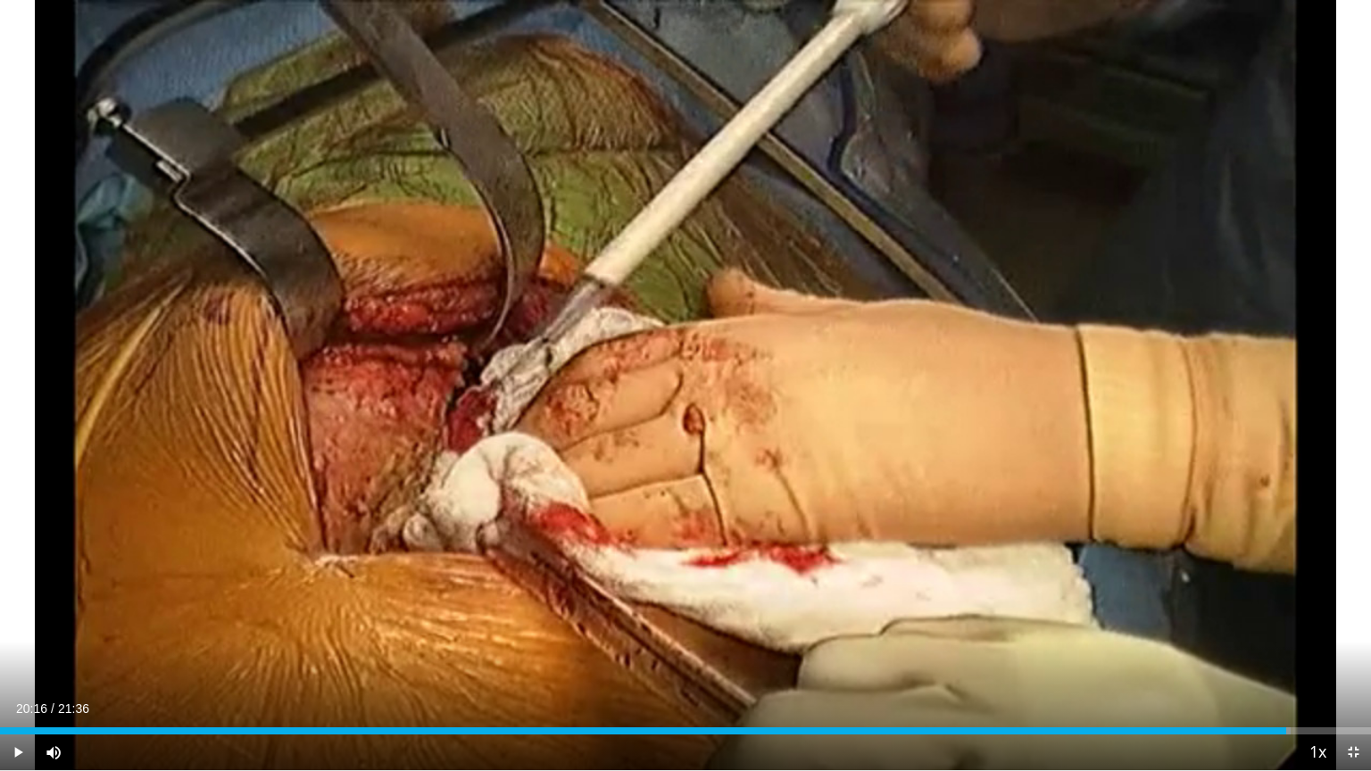
drag, startPoint x: 1259, startPoint y: 732, endPoint x: 1285, endPoint y: 732, distance: 26.8
click at [1285, 658] on div "Progress Bar" at bounding box center [1286, 730] width 2 height 7
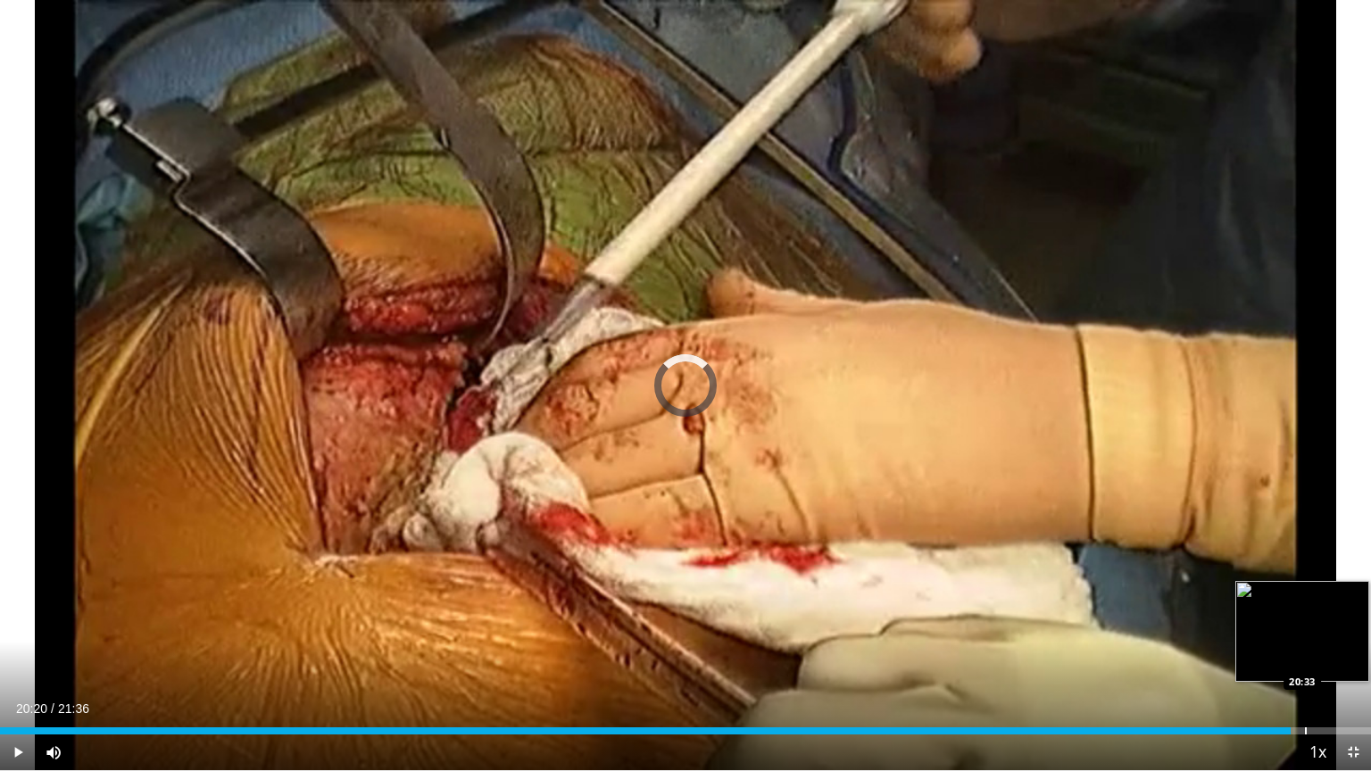
drag, startPoint x: 1285, startPoint y: 732, endPoint x: 1304, endPoint y: 732, distance: 18.7
click at [1305, 658] on div "Progress Bar" at bounding box center [1306, 730] width 2 height 7
drag, startPoint x: 1303, startPoint y: 734, endPoint x: 1317, endPoint y: 734, distance: 14.3
click at [1317, 658] on div "Progress Bar" at bounding box center [1318, 730] width 2 height 7
drag, startPoint x: 1307, startPoint y: 729, endPoint x: 1352, endPoint y: 728, distance: 45.5
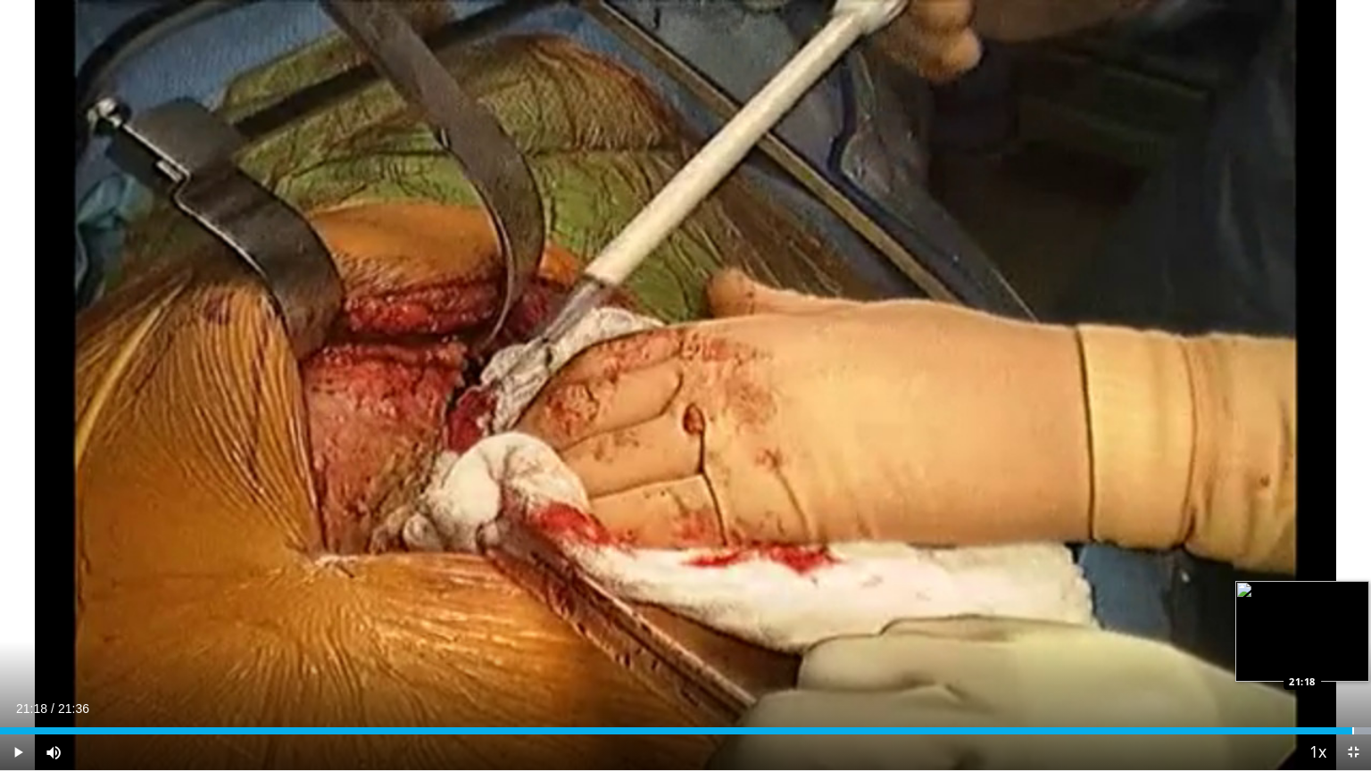
click at [1352, 658] on div "Progress Bar" at bounding box center [1353, 730] width 2 height 7
click at [1353, 658] on span "Video Player" at bounding box center [1353, 753] width 36 height 36
